Goal: Check status: Check status

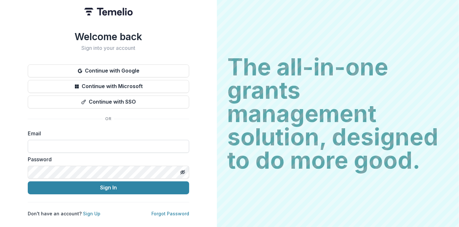
click at [71, 143] on input at bounding box center [109, 146] width 162 height 13
click at [77, 145] on input at bounding box center [109, 146] width 162 height 13
type input "**********"
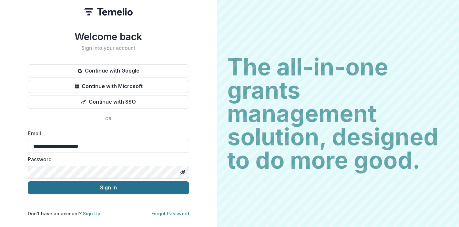
click at [103, 190] on button "Sign In" at bounding box center [109, 187] width 162 height 13
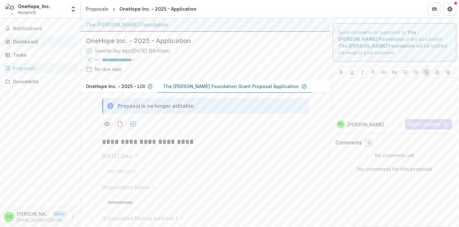
click at [26, 41] on div "Dashboard" at bounding box center [43, 41] width 60 height 7
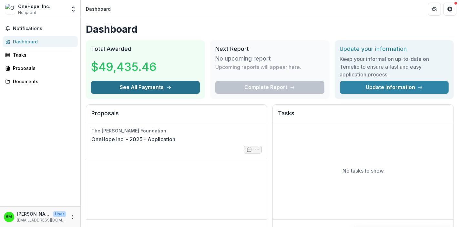
click at [153, 85] on button "See All Payments" at bounding box center [145, 87] width 109 height 13
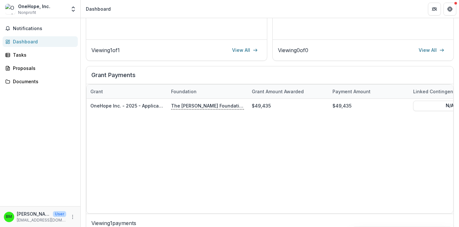
scroll to position [184, 0]
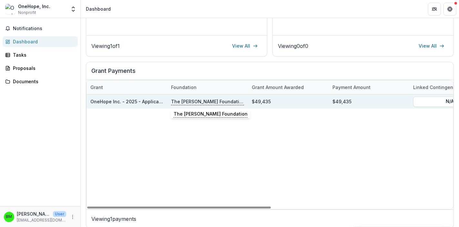
click at [197, 100] on p "The [PERSON_NAME] Foundation" at bounding box center [207, 101] width 73 height 7
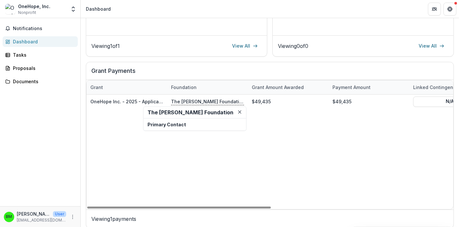
click at [312, 126] on div "OneHope Inc. - 2025 - Application The Bolick Foundation $49,435 $49,435 N/A 06/…" at bounding box center [450, 151] width 727 height 114
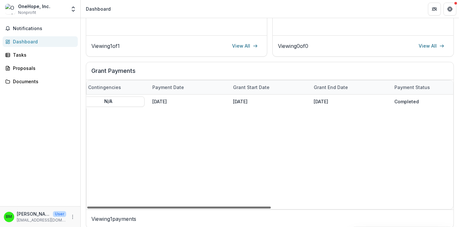
scroll to position [0, 343]
drag, startPoint x: 238, startPoint y: 207, endPoint x: 410, endPoint y: 213, distance: 171.7
click at [271, 208] on div at bounding box center [179, 207] width 184 height 2
